Goal: Ask a question

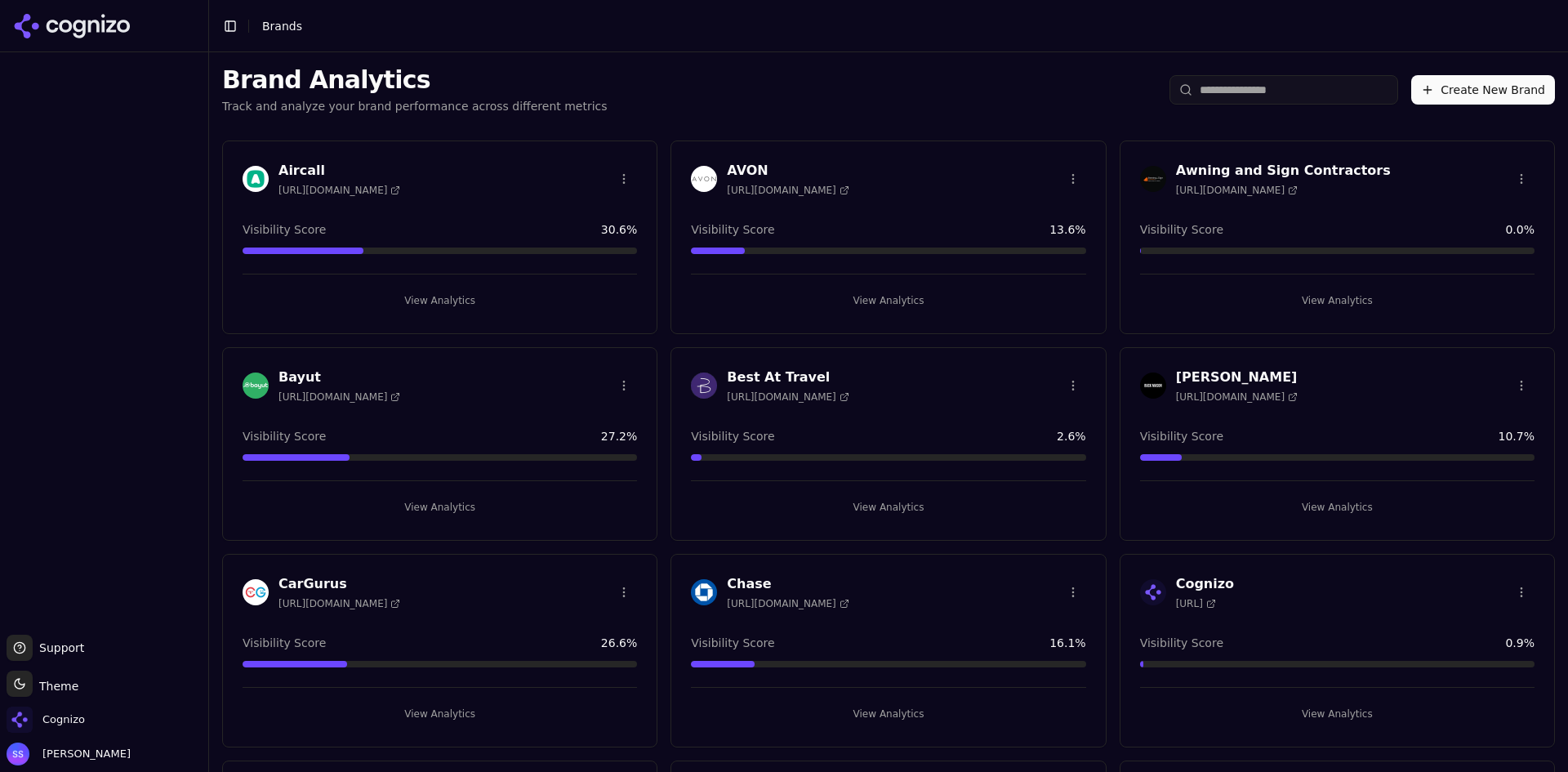
click at [17, 647] on button "Support" at bounding box center [19, 648] width 26 height 26
click at [69, 646] on span "Support" at bounding box center [58, 648] width 52 height 17
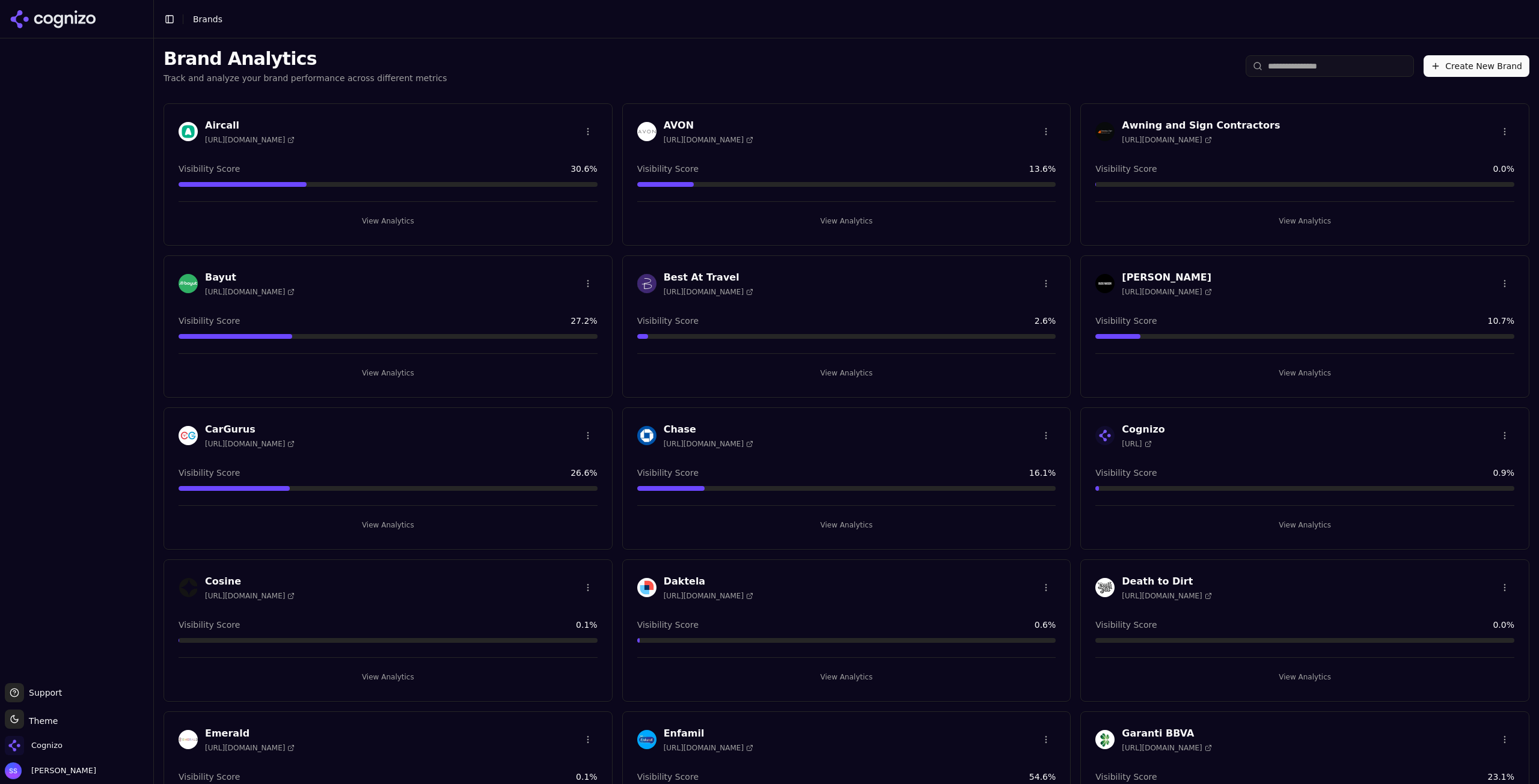
click at [799, 56] on div "Brand Analytics Track and analyze your brand performance across different metri…" at bounding box center [846, 66] width 1385 height 56
click at [108, 109] on div at bounding box center [77, 360] width 153 height 635
click at [79, 289] on div at bounding box center [77, 360] width 153 height 635
click at [418, 64] on div "Brand Analytics Track and analyze your brand performance across different metri…" at bounding box center [846, 66] width 1385 height 56
click at [20, 689] on button "Support" at bounding box center [14, 693] width 19 height 19
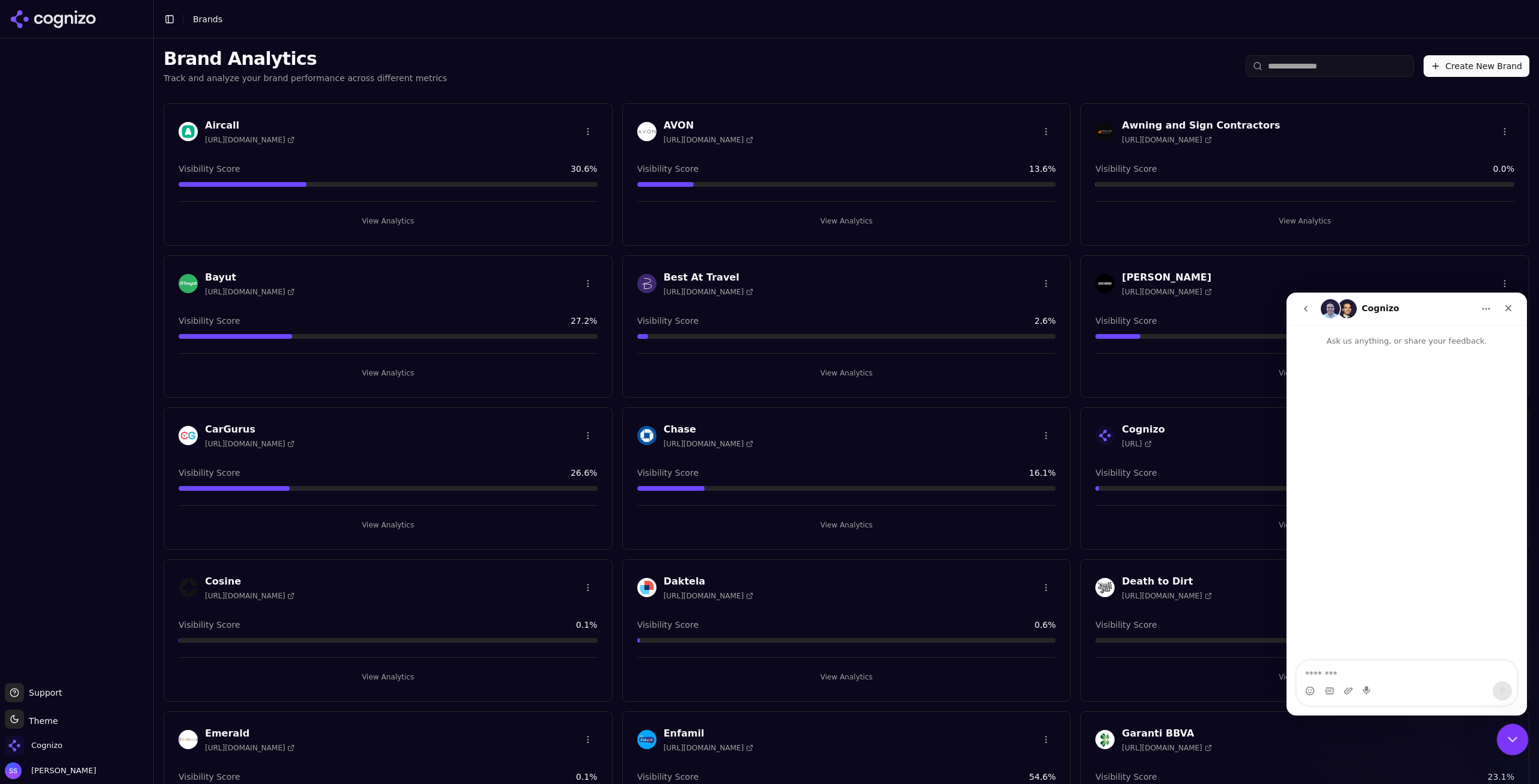
drag, startPoint x: 3020, startPoint y: 1454, endPoint x: 1523, endPoint y: 728, distance: 1663.8
click at [1523, 728] on div "Close Intercom Messenger" at bounding box center [1511, 738] width 29 height 29
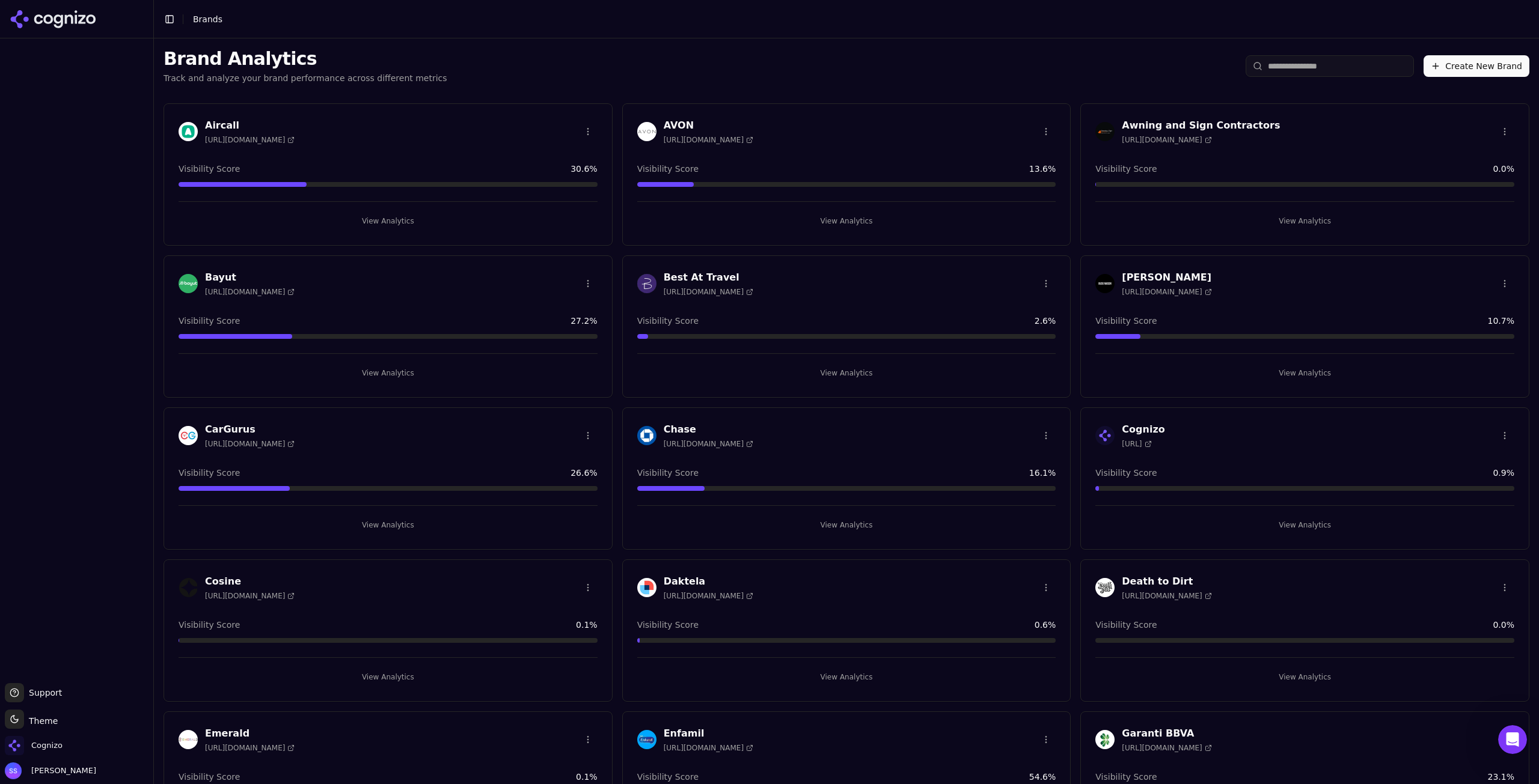
click at [58, 19] on icon at bounding box center [53, 19] width 87 height 18
